Goal: Task Accomplishment & Management: Manage account settings

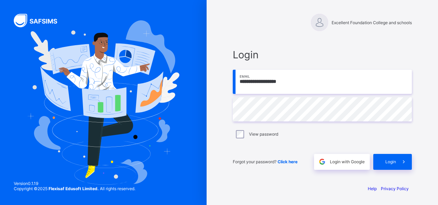
type input "**********"
click at [387, 158] on div "Login" at bounding box center [392, 162] width 39 height 16
click at [391, 164] on div "Login" at bounding box center [392, 162] width 39 height 16
click at [393, 161] on span "Login" at bounding box center [391, 161] width 11 height 5
click at [304, 148] on div "Forgot your password? Click here Login with Google Login" at bounding box center [322, 158] width 179 height 23
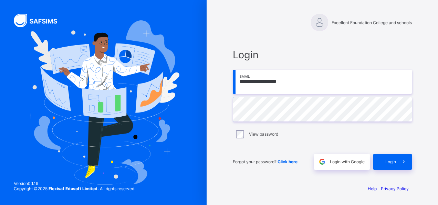
click at [395, 156] on div "Login" at bounding box center [392, 162] width 39 height 16
click at [295, 47] on div "**********" at bounding box center [322, 109] width 193 height 140
click at [394, 163] on span "Login" at bounding box center [391, 161] width 11 height 5
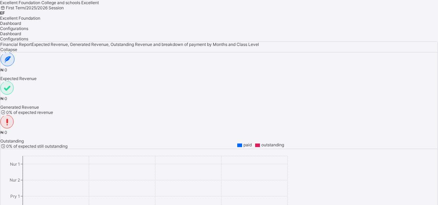
click at [72, 0] on div at bounding box center [216, 0] width 433 height 0
click at [100, 31] on div "Configurations" at bounding box center [216, 28] width 433 height 5
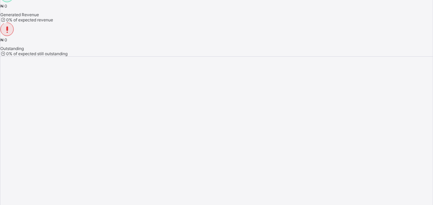
scroll to position [93, 0]
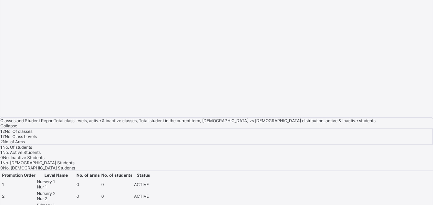
scroll to position [317, 0]
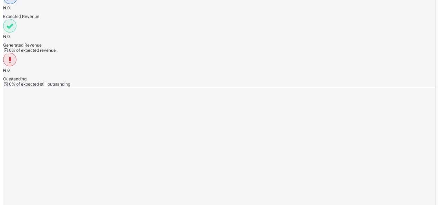
scroll to position [72, 0]
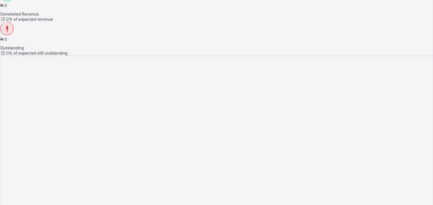
scroll to position [97, 0]
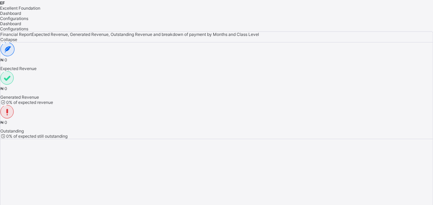
scroll to position [0, 0]
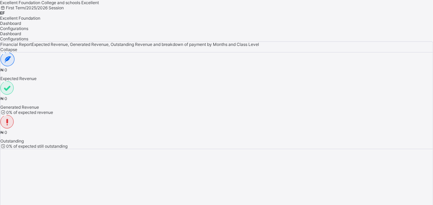
click at [73, 26] on div "Dashboard" at bounding box center [216, 23] width 433 height 5
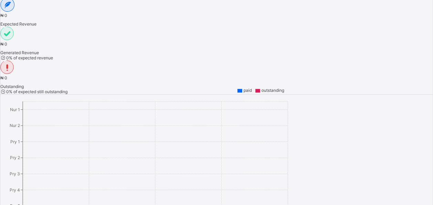
scroll to position [54, 0]
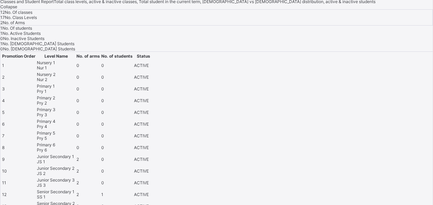
click at [17, 9] on span "Collapse" at bounding box center [8, 6] width 17 height 5
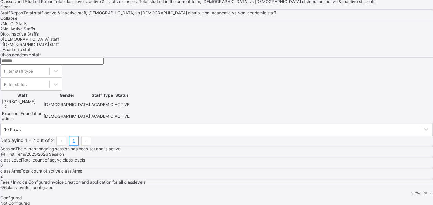
click at [17, 21] on span "Collapse" at bounding box center [8, 18] width 17 height 5
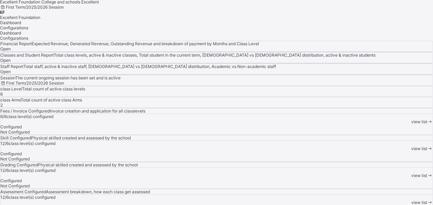
scroll to position [0, 0]
click at [5, 13] on span "EF" at bounding box center [2, 12] width 5 height 5
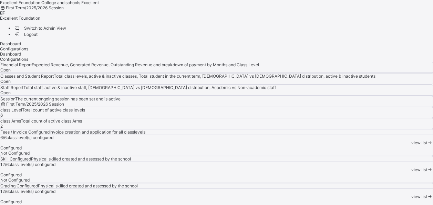
click at [241, 43] on div "Dashboard Configurations Dashboard Configurations Financial Report Expected Rev…" at bounding box center [216, 173] width 433 height 265
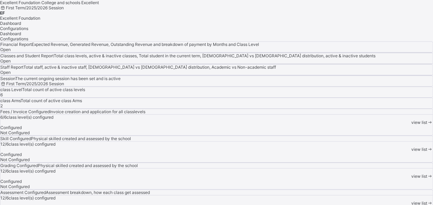
click at [5, 12] on span "EF" at bounding box center [2, 12] width 5 height 5
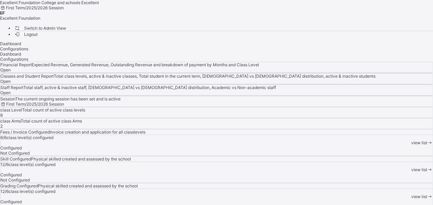
click at [66, 27] on span "Switch to Admin View" at bounding box center [40, 27] width 52 height 7
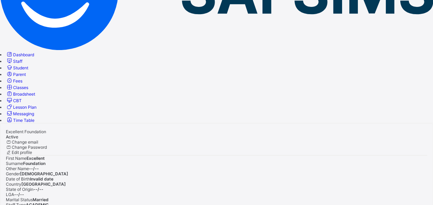
scroll to position [136, 0]
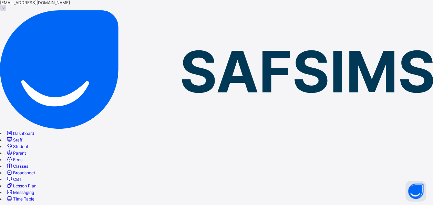
scroll to position [30, 0]
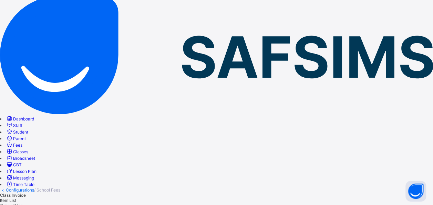
scroll to position [44, 0]
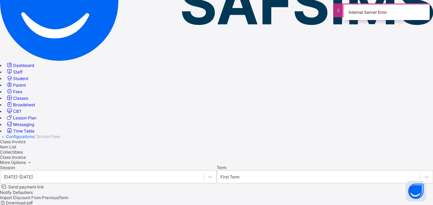
scroll to position [111, 0]
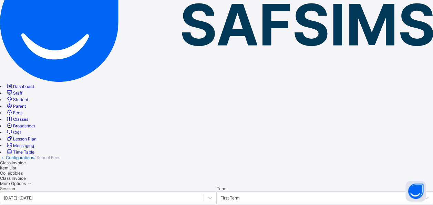
scroll to position [0, 0]
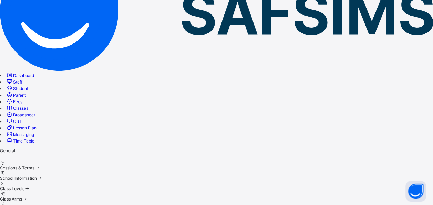
scroll to position [83, 0]
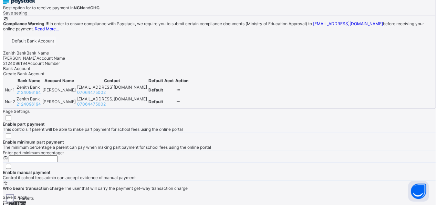
scroll to position [376, 0]
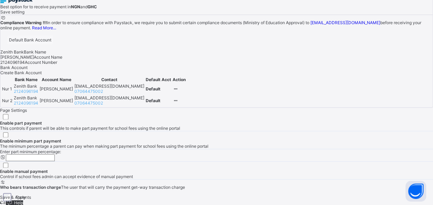
click at [178, 91] on icon at bounding box center [176, 88] width 6 height 5
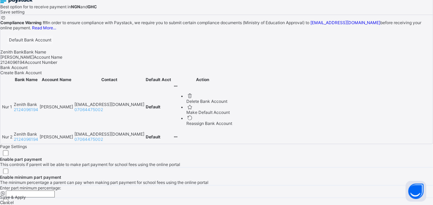
click at [42, 75] on span "Create Bank Account" at bounding box center [20, 72] width 41 height 5
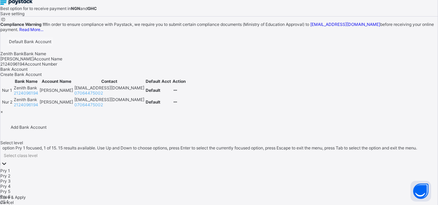
scroll to position [52, 0]
click at [205, 204] on div "JS 1" at bounding box center [219, 209] width 438 height 5
click at [209, 204] on div "JS 2" at bounding box center [219, 209] width 438 height 5
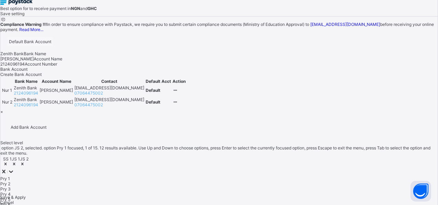
click at [208, 202] on div "Pry 6" at bounding box center [219, 204] width 438 height 5
click at [211, 196] on div "Pry 5" at bounding box center [219, 198] width 438 height 5
click at [203, 202] on div "SS 2" at bounding box center [219, 204] width 438 height 5
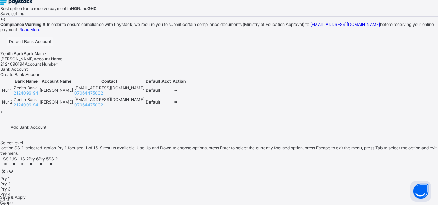
click at [205, 196] on div "JS 3" at bounding box center [219, 198] width 438 height 5
click at [205, 196] on div "SS 3" at bounding box center [219, 198] width 438 height 5
click at [209, 202] on div "Nur 3" at bounding box center [219, 204] width 438 height 5
click at [211, 191] on div "Pry 4" at bounding box center [219, 193] width 438 height 5
click at [211, 186] on div "Pry 3" at bounding box center [219, 188] width 438 height 5
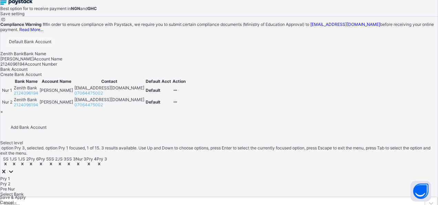
click at [213, 186] on div "Pre Nur" at bounding box center [219, 188] width 438 height 5
click at [216, 181] on div "Pry 2" at bounding box center [219, 183] width 438 height 5
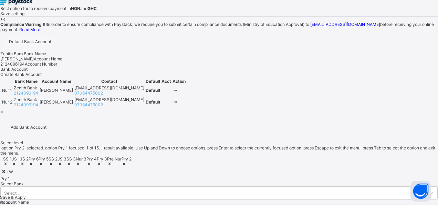
click at [220, 176] on div "Pry 1" at bounding box center [219, 178] width 438 height 5
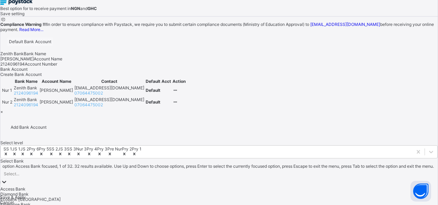
scroll to position [174, 0]
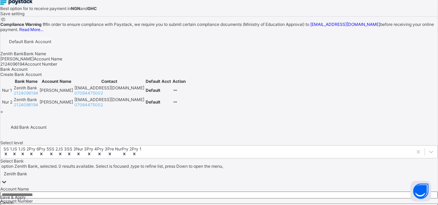
click at [226, 191] on input "text" at bounding box center [219, 194] width 438 height 7
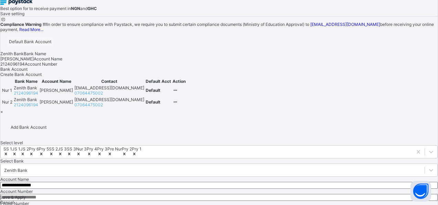
type input "**********"
click at [193, 194] on input "number" at bounding box center [219, 197] width 438 height 7
type input "**********"
click at [209, 204] on input "number" at bounding box center [219, 209] width 438 height 7
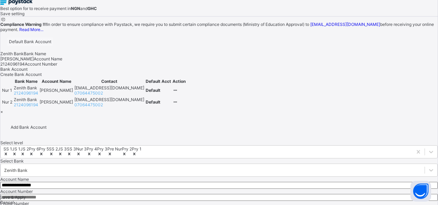
type input "**********"
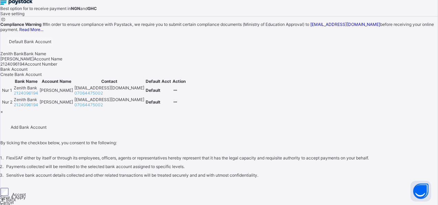
scroll to position [0, 0]
click at [205, 187] on div "Accept" at bounding box center [219, 191] width 438 height 9
click at [10, 202] on span "Save" at bounding box center [5, 204] width 10 height 5
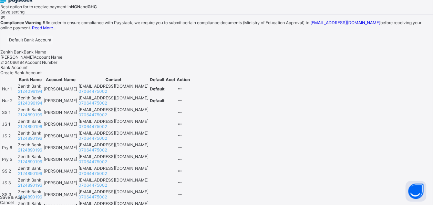
click at [183, 91] on icon at bounding box center [180, 88] width 6 height 5
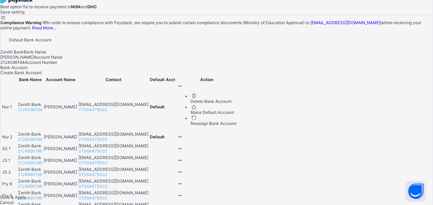
click at [236, 104] on li "Delete Bank Account" at bounding box center [214, 98] width 46 height 11
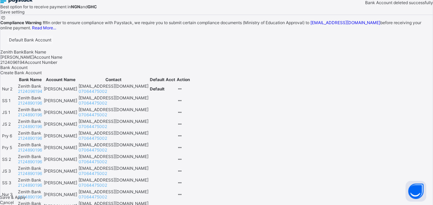
click at [183, 91] on icon at bounding box center [180, 88] width 6 height 5
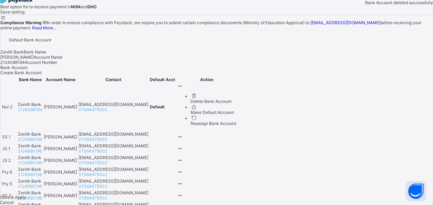
click at [236, 104] on div "Delete Bank Account" at bounding box center [214, 101] width 46 height 5
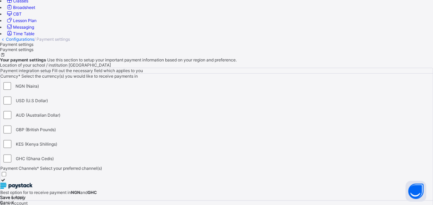
scroll to position [192, 0]
click at [24, 194] on span "Save setting" at bounding box center [12, 196] width 24 height 5
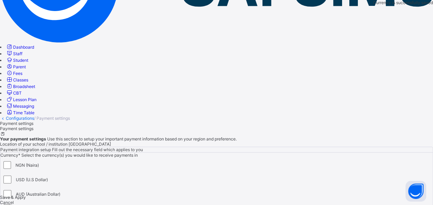
scroll to position [109, 0]
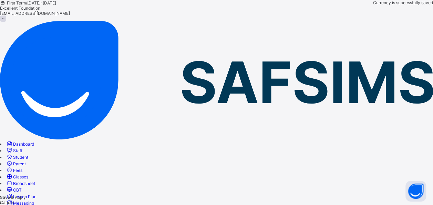
scroll to position [14, 0]
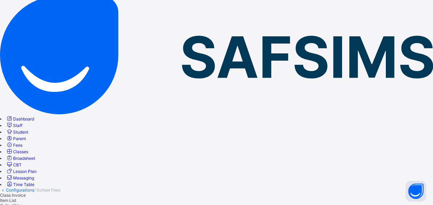
scroll to position [52, 0]
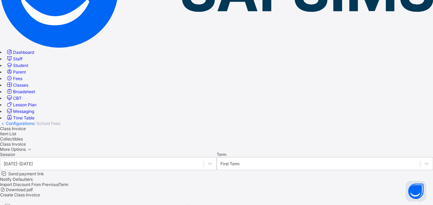
scroll to position [111, 0]
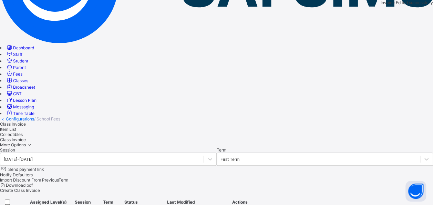
click at [22, 76] on span "Fees" at bounding box center [17, 73] width 9 height 5
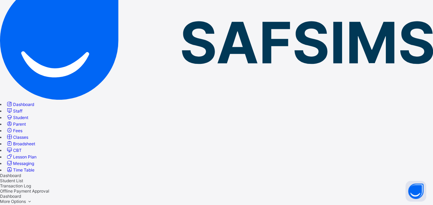
scroll to position [50, 0]
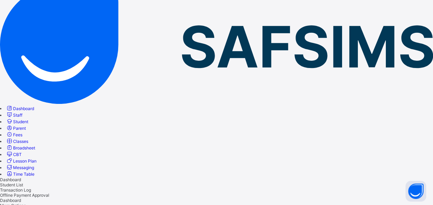
click at [28, 139] on span "Classes" at bounding box center [20, 141] width 15 height 5
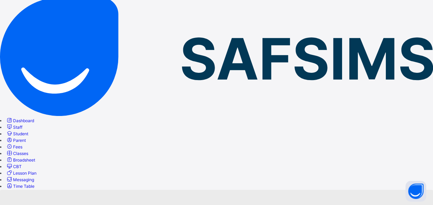
scroll to position [61, 0]
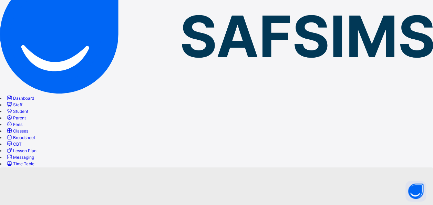
click at [22, 141] on span "CBT" at bounding box center [17, 143] width 9 height 5
click at [35, 135] on link "Broadsheet" at bounding box center [20, 137] width 29 height 5
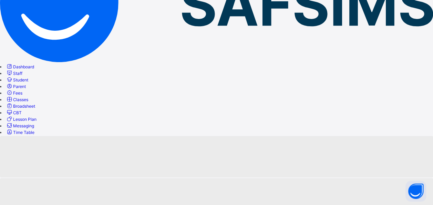
scroll to position [96, 0]
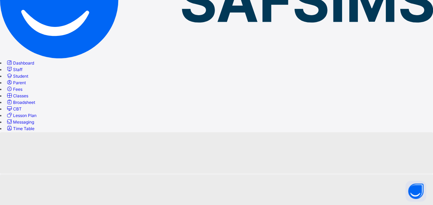
click at [34, 124] on span "Messaging" at bounding box center [23, 121] width 21 height 5
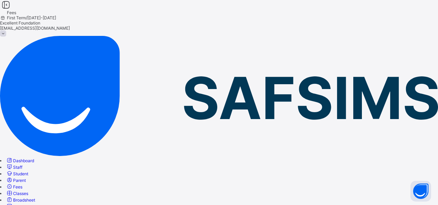
click at [22, 184] on link "Fees" at bounding box center [14, 186] width 17 height 5
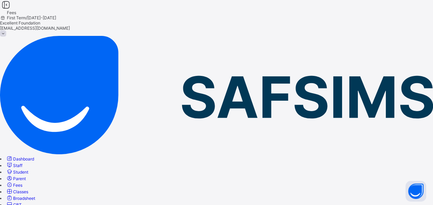
click at [26, 176] on span "Parent" at bounding box center [19, 178] width 13 height 5
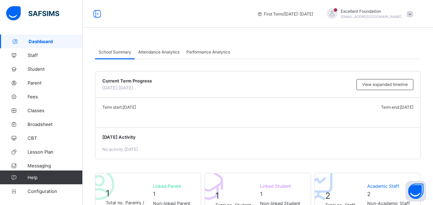
scroll to position [178, 0]
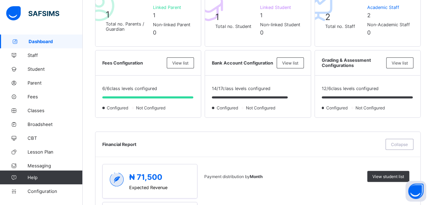
click at [44, 99] on span "Fees" at bounding box center [55, 97] width 55 height 6
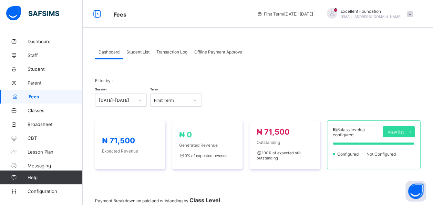
click at [47, 35] on link "Dashboard" at bounding box center [41, 41] width 83 height 14
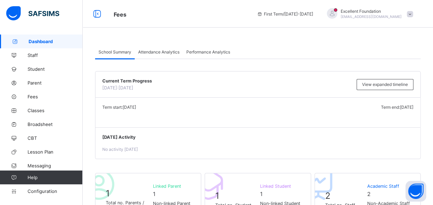
click at [413, 11] on span at bounding box center [410, 14] width 6 height 6
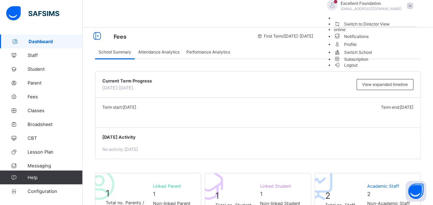
click at [400, 56] on span "Switch School" at bounding box center [375, 52] width 83 height 8
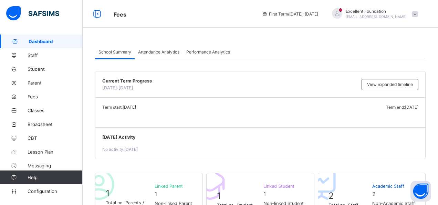
click at [396, 85] on span "View expanded timeline" at bounding box center [385, 84] width 46 height 5
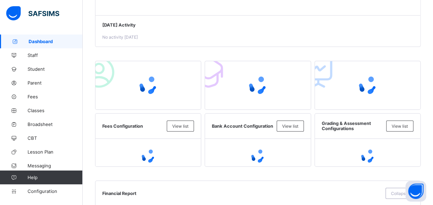
scroll to position [114, 0]
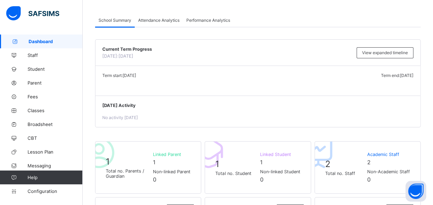
scroll to position [27, 0]
